Goal: Information Seeking & Learning: Find specific fact

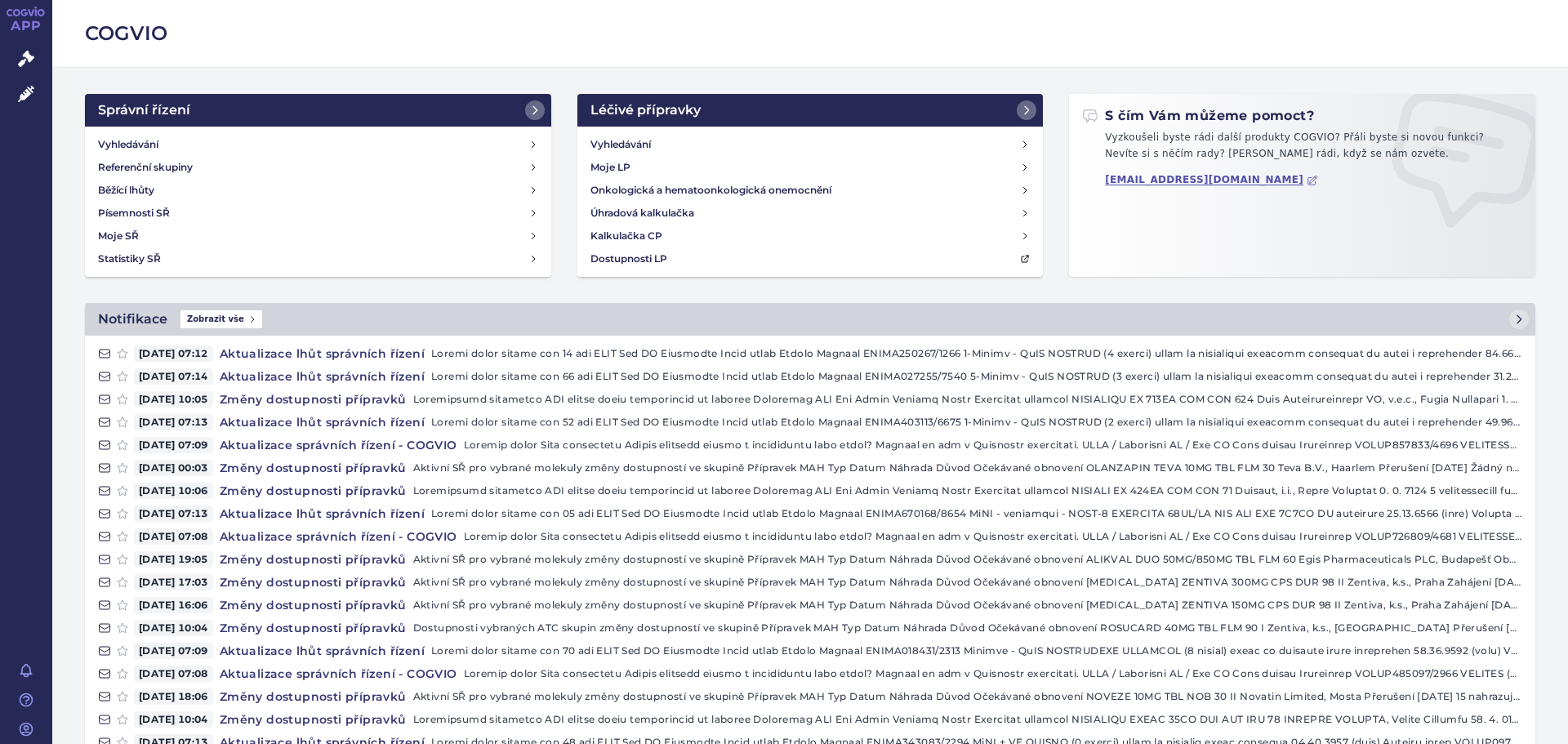
click at [100, 33] on h2 "COGVIO" at bounding box center [810, 33] width 1451 height 28
click at [157, 149] on h4 "Vyhledávání" at bounding box center [128, 145] width 61 height 17
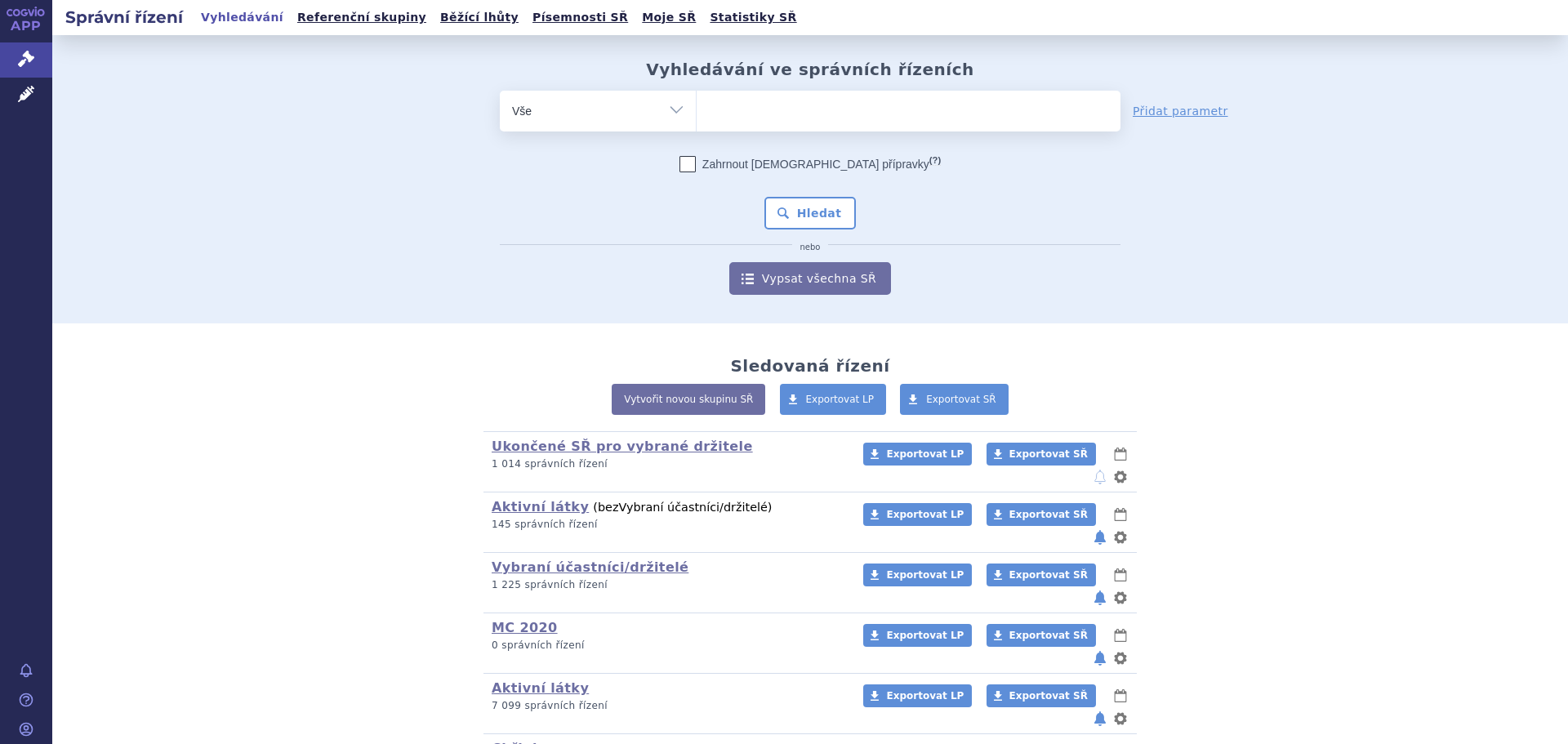
click at [753, 102] on ul at bounding box center [908, 108] width 424 height 34
click at [696, 102] on select at bounding box center [695, 110] width 1 height 41
type input "el"
type input "eltr"
type input "eltro"
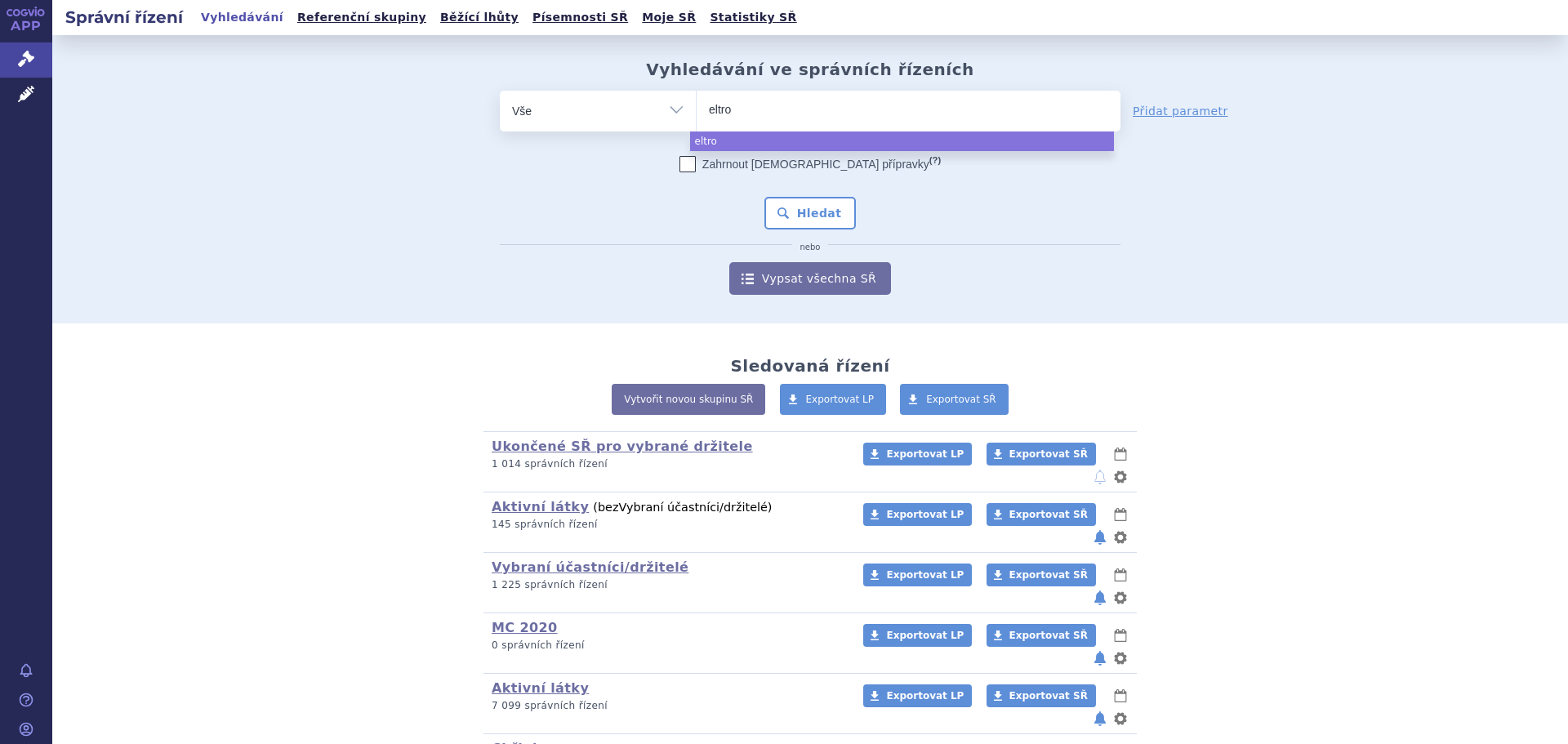
type input "eltrom"
type input "eltromb"
type input "eltrombo"
type input "eltrombop"
type input "eltrombopa"
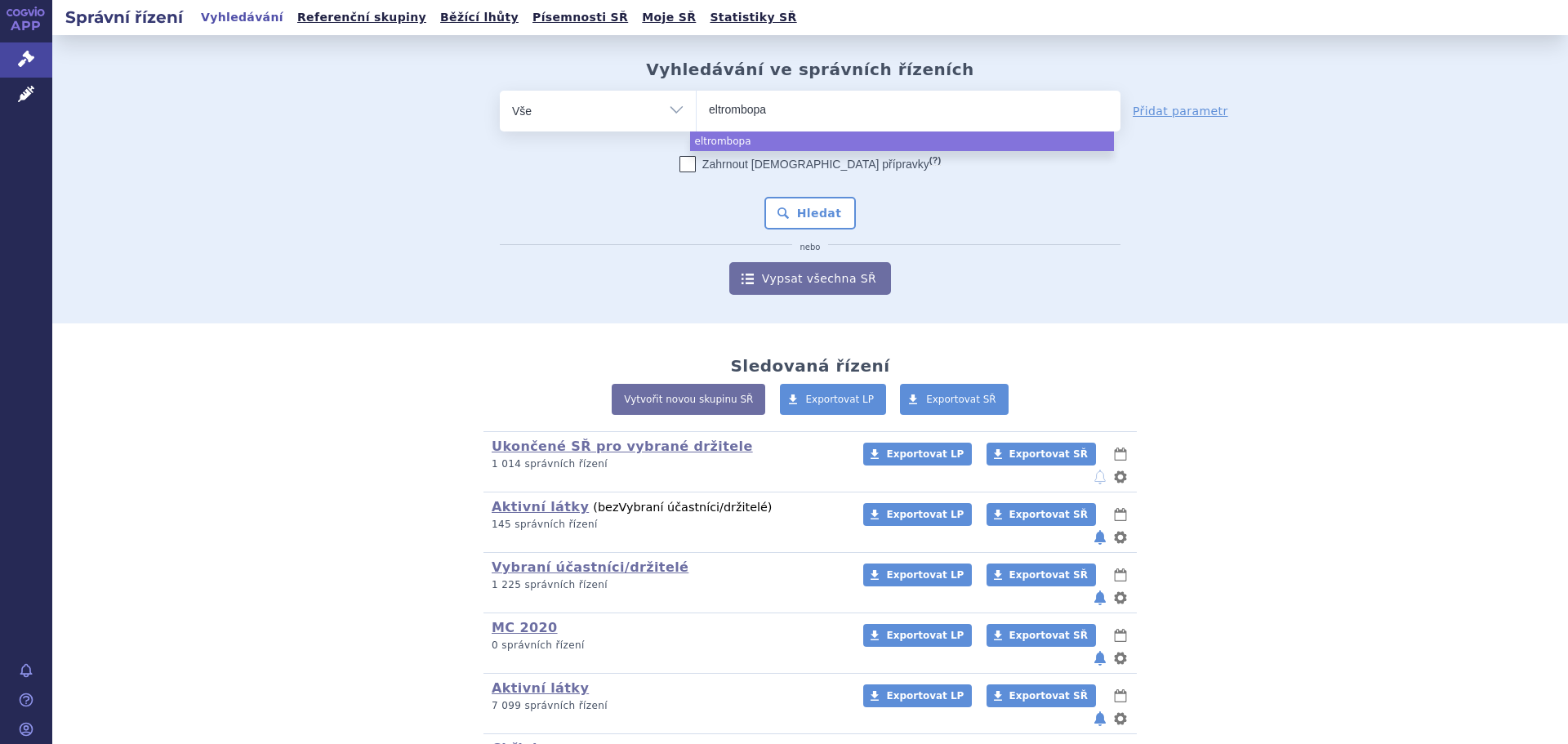
type input "eltrombopag"
select select "eltrombopag"
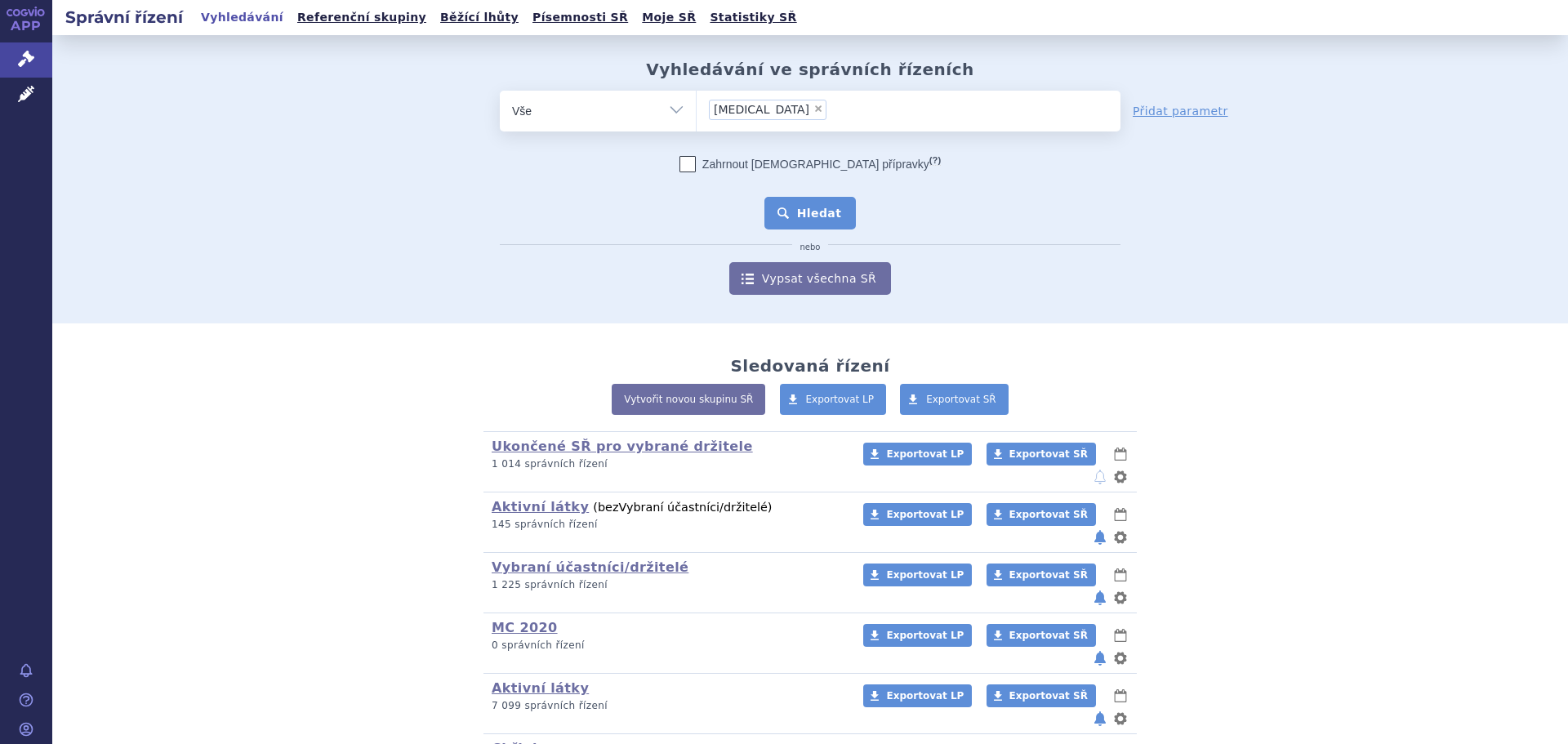
click at [809, 208] on button "Hledat" at bounding box center [810, 212] width 93 height 33
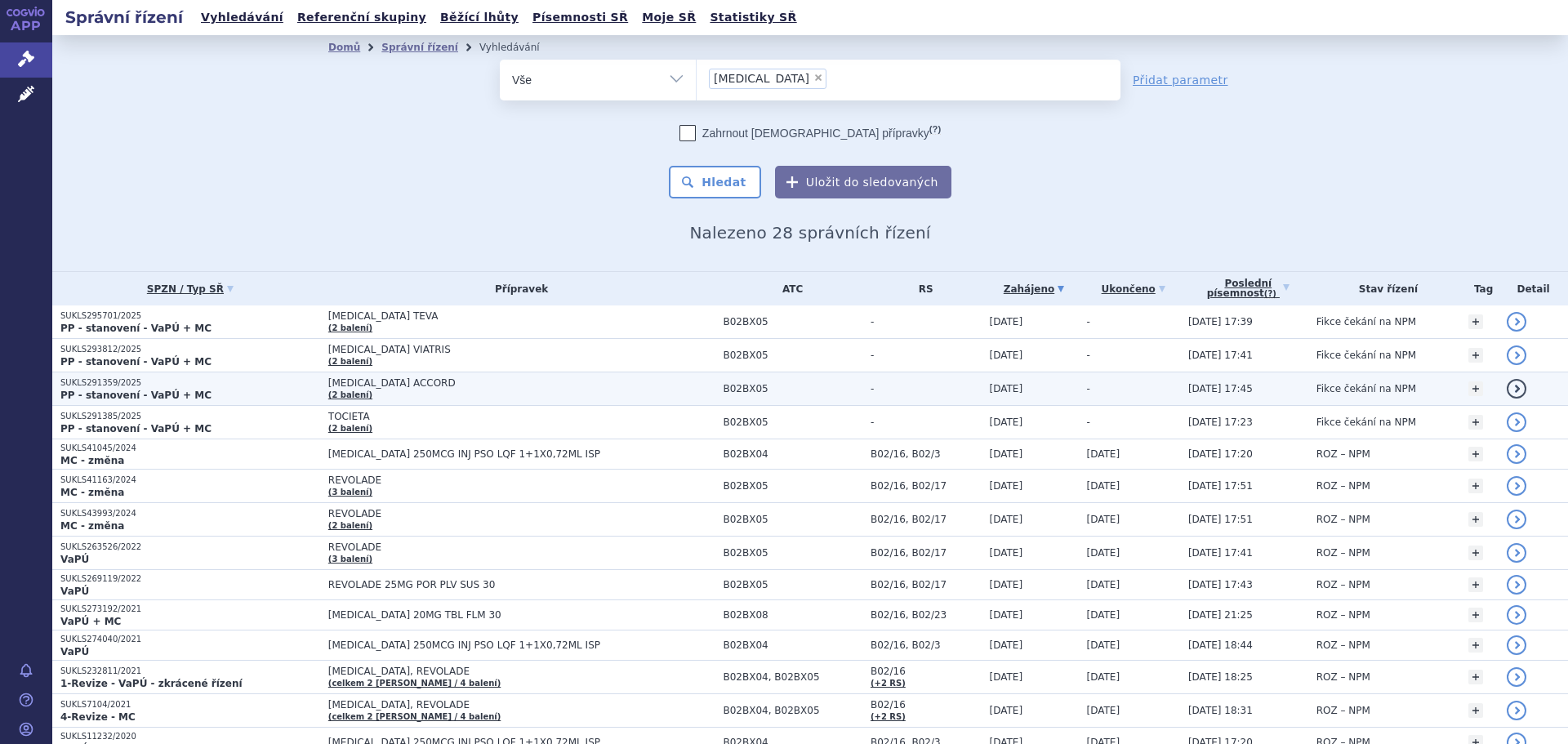
click at [467, 399] on td "ELTROMBOPAG ACCORD (2 balení)" at bounding box center [517, 390] width 395 height 33
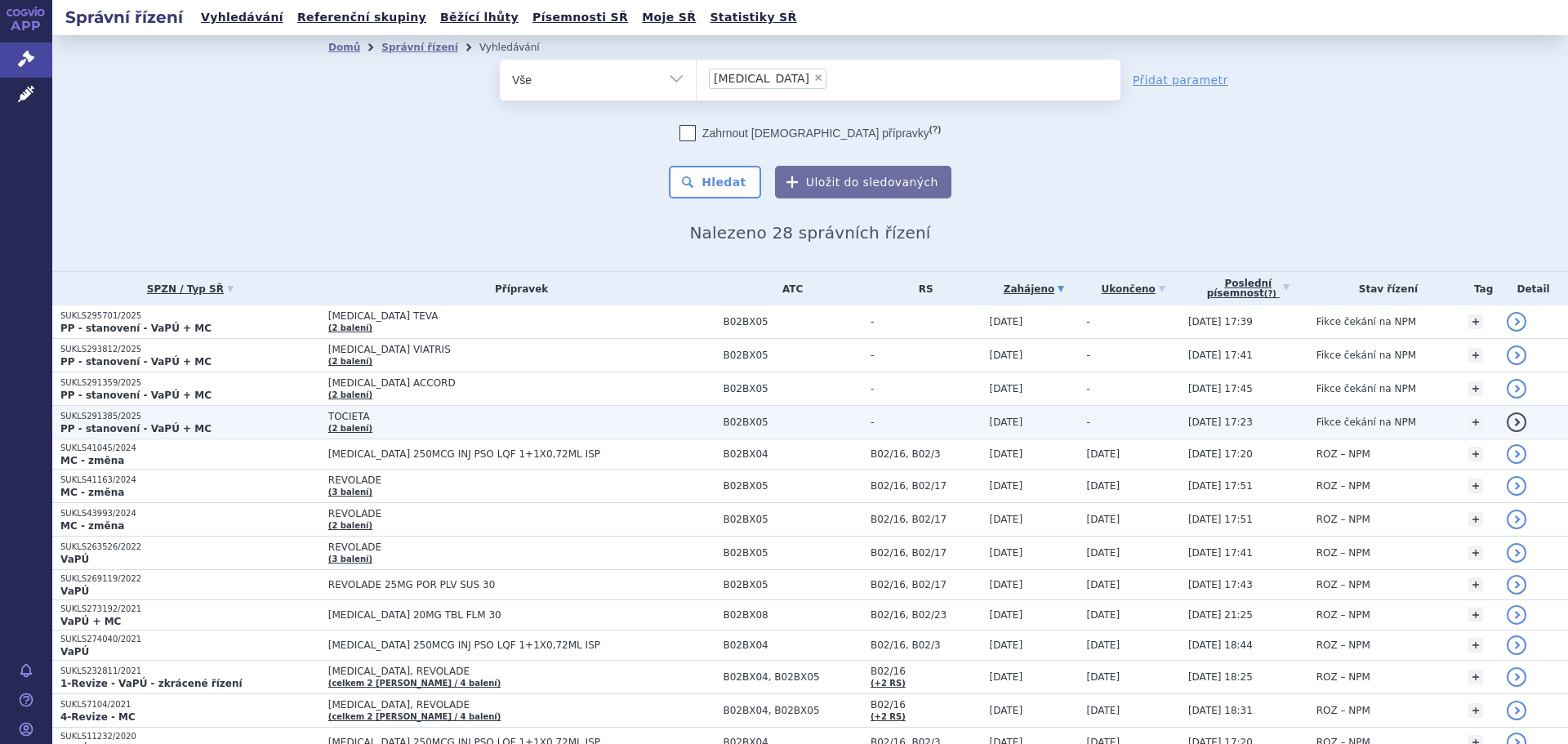
click at [205, 425] on p "PP - stanovení - VaPÚ + MC" at bounding box center [190, 428] width 260 height 13
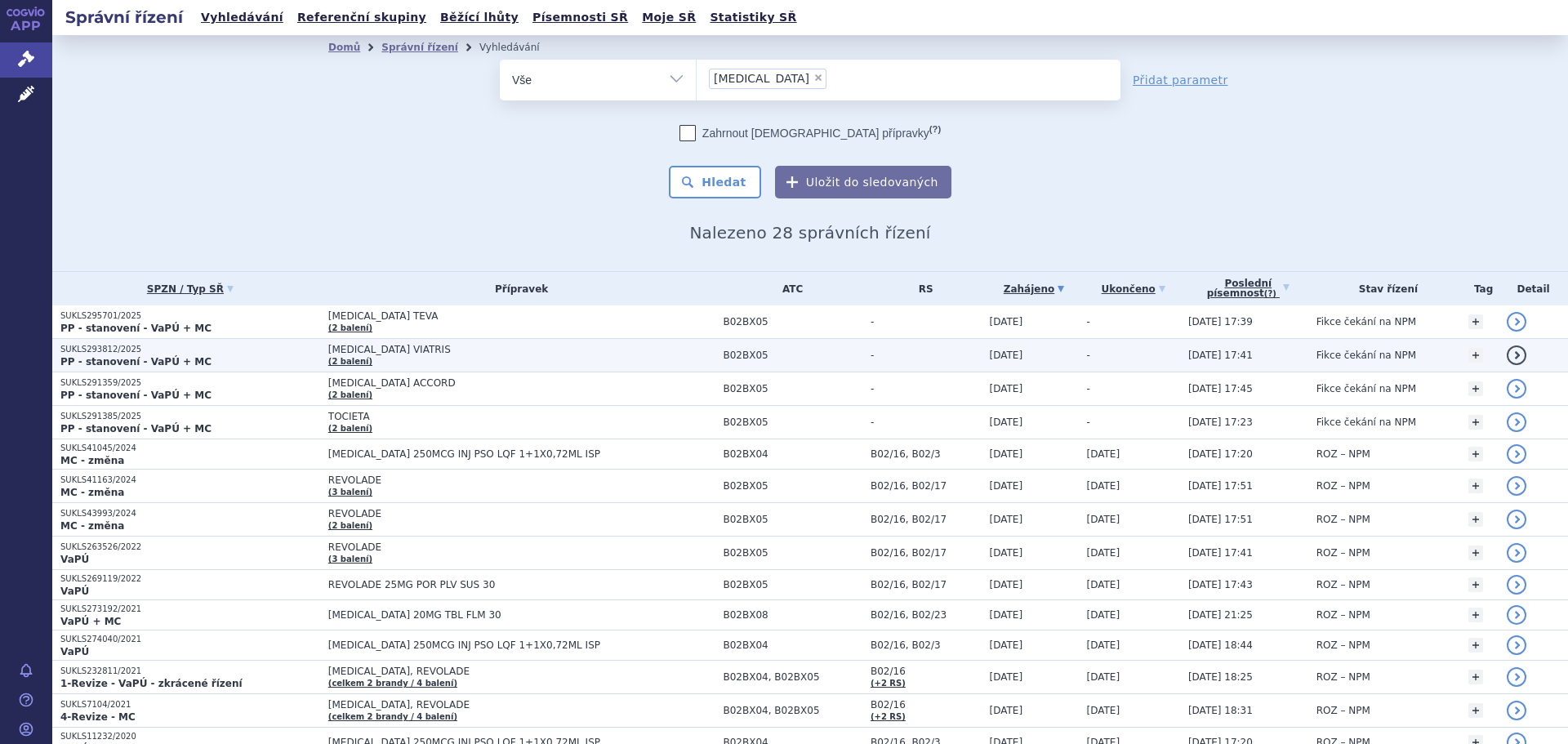
click at [115, 353] on p "SUKLS293812/2025" at bounding box center [190, 349] width 260 height 11
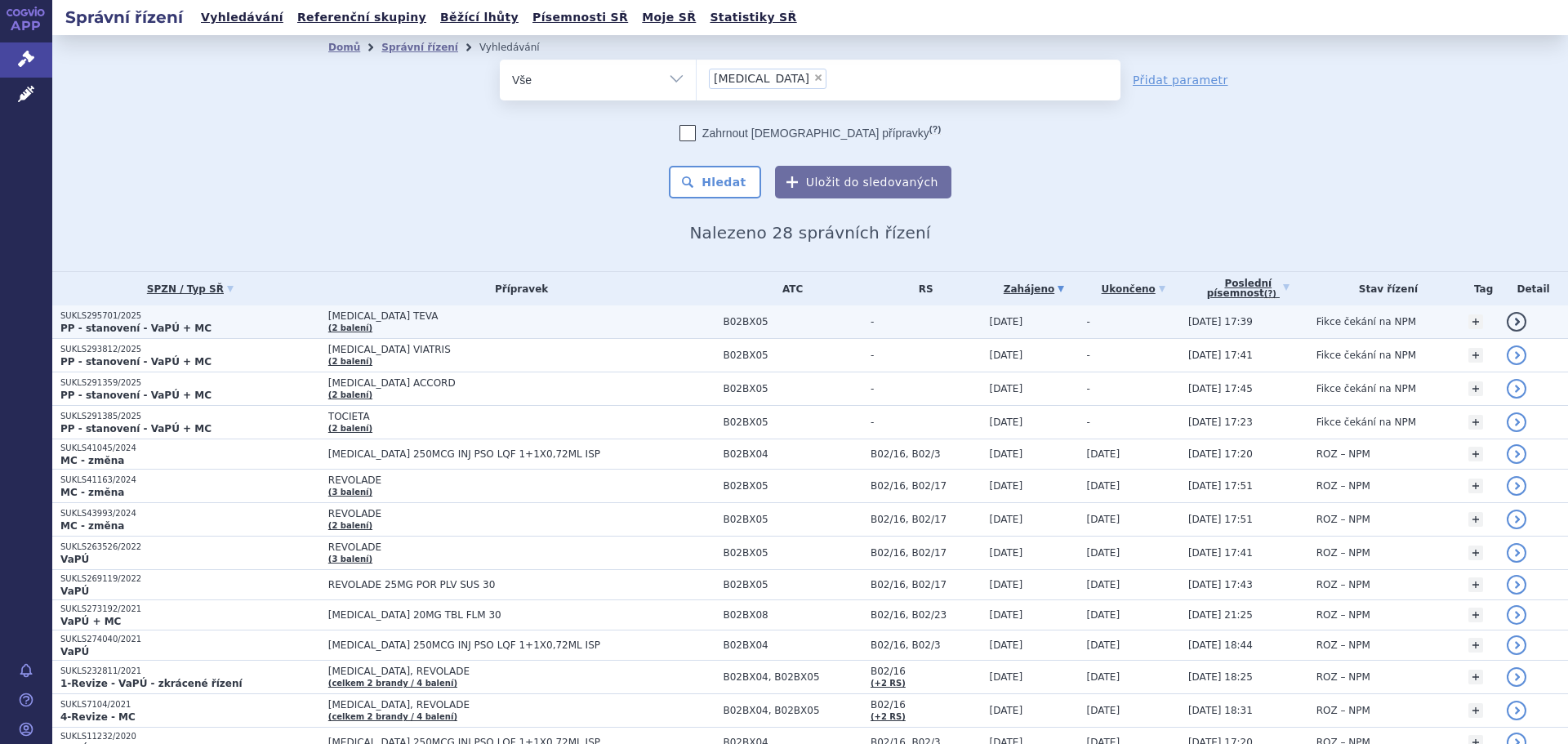
click at [411, 326] on td "ELTROMBOPAG TEVA (2 balení)" at bounding box center [517, 323] width 395 height 33
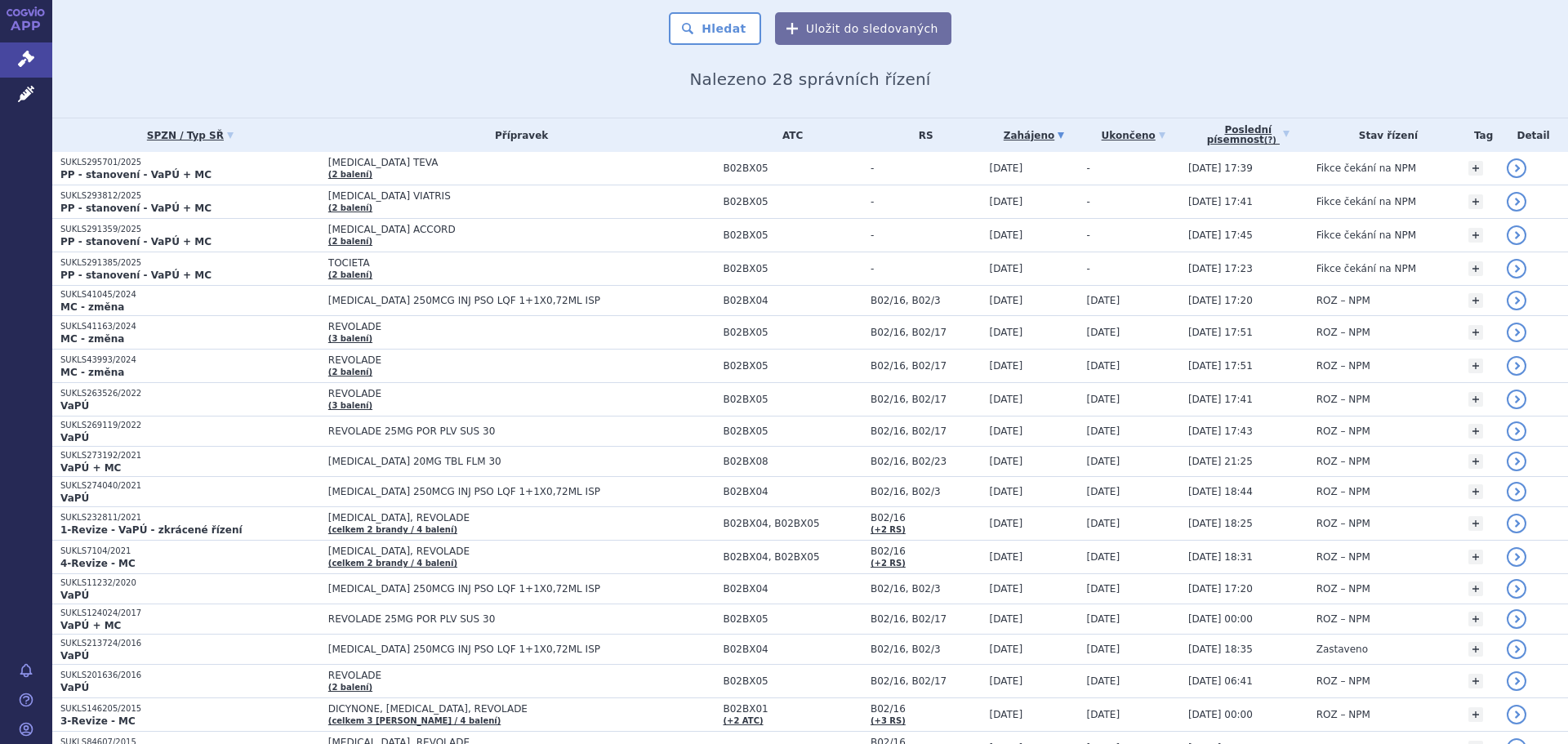
scroll to position [163, 0]
